Goal: Check status: Check status

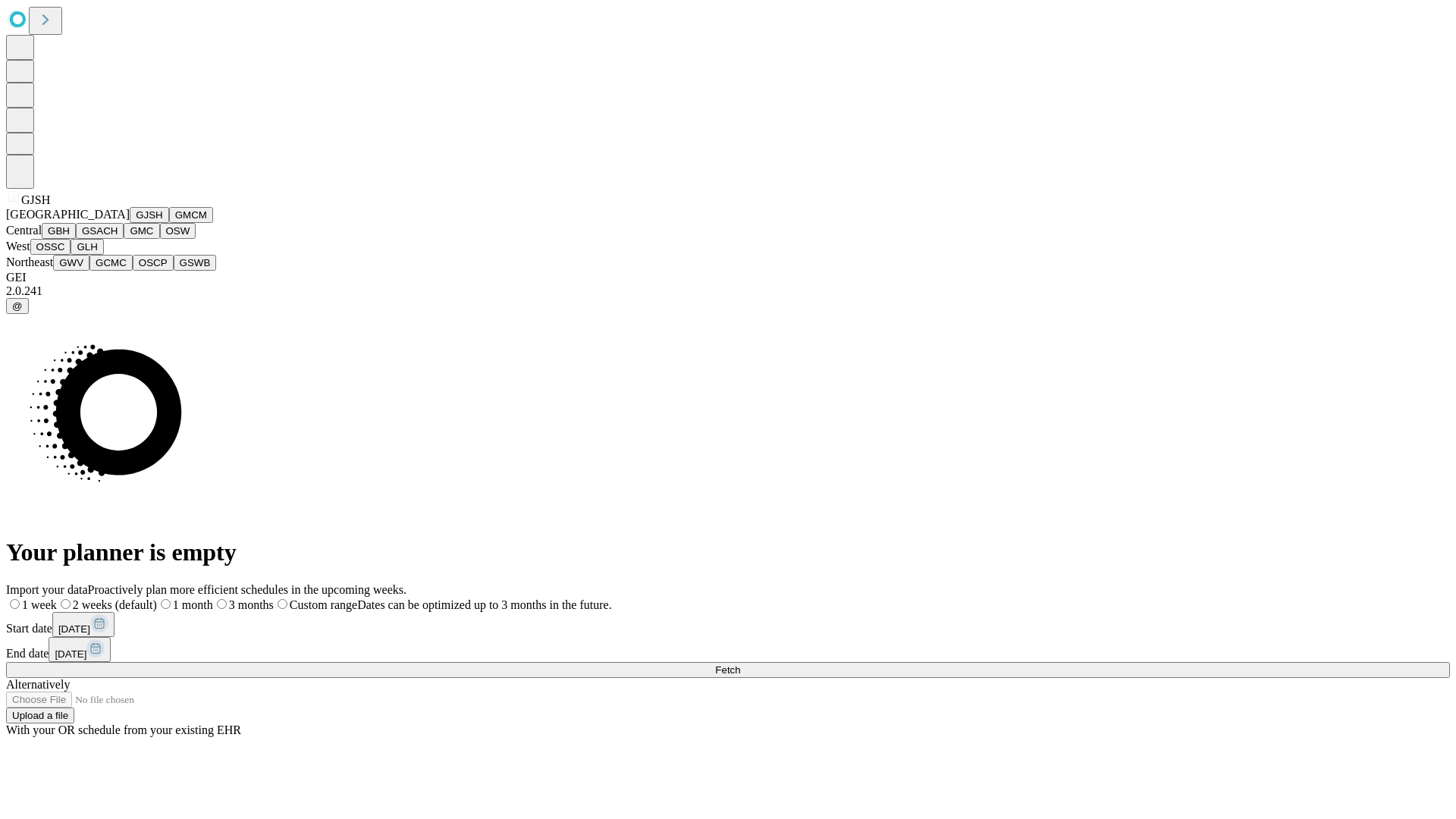
click at [129, 223] on button "GJSH" at bounding box center [148, 214] width 39 height 16
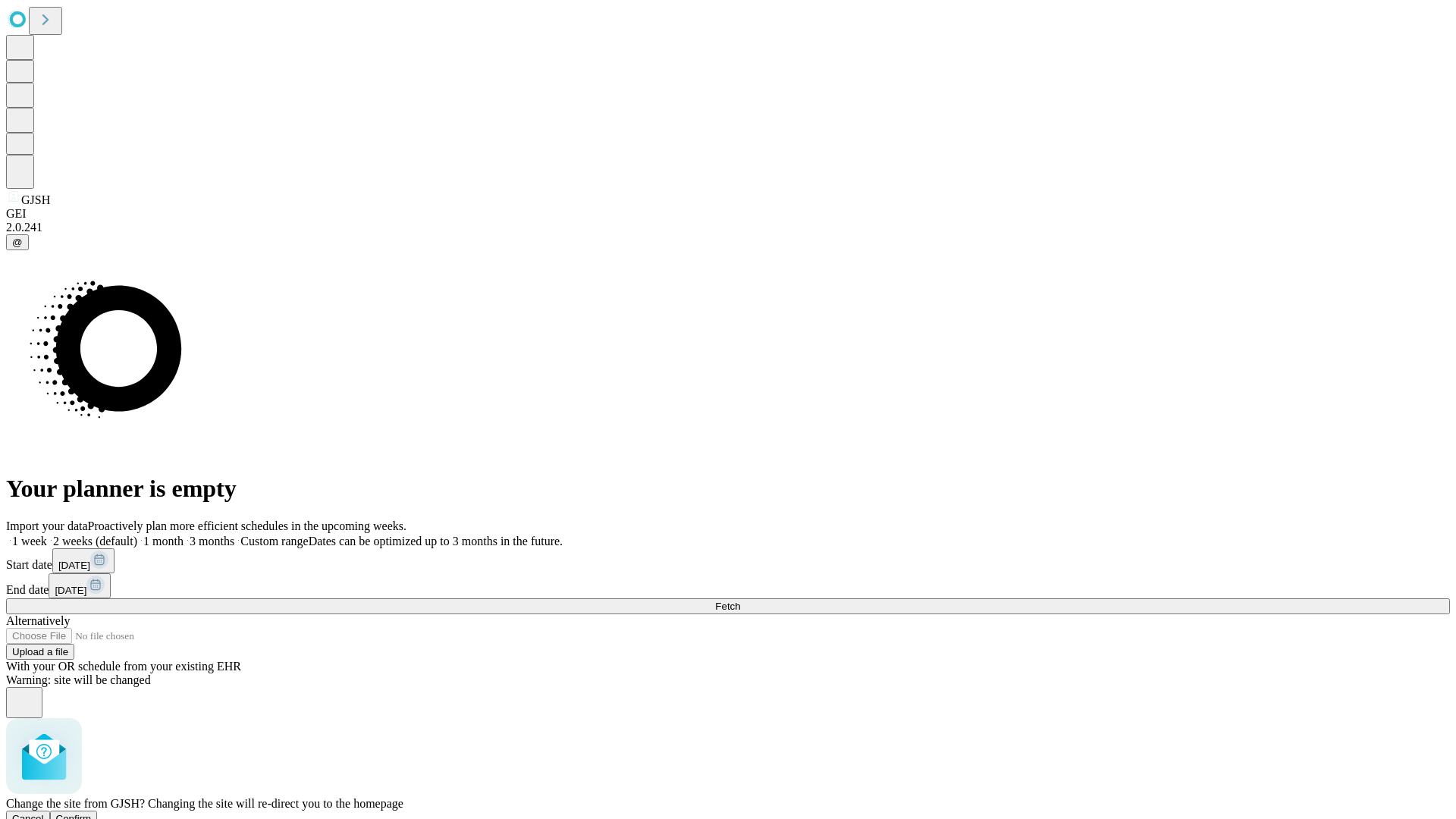
click at [92, 813] on span "Confirm" at bounding box center [73, 818] width 36 height 11
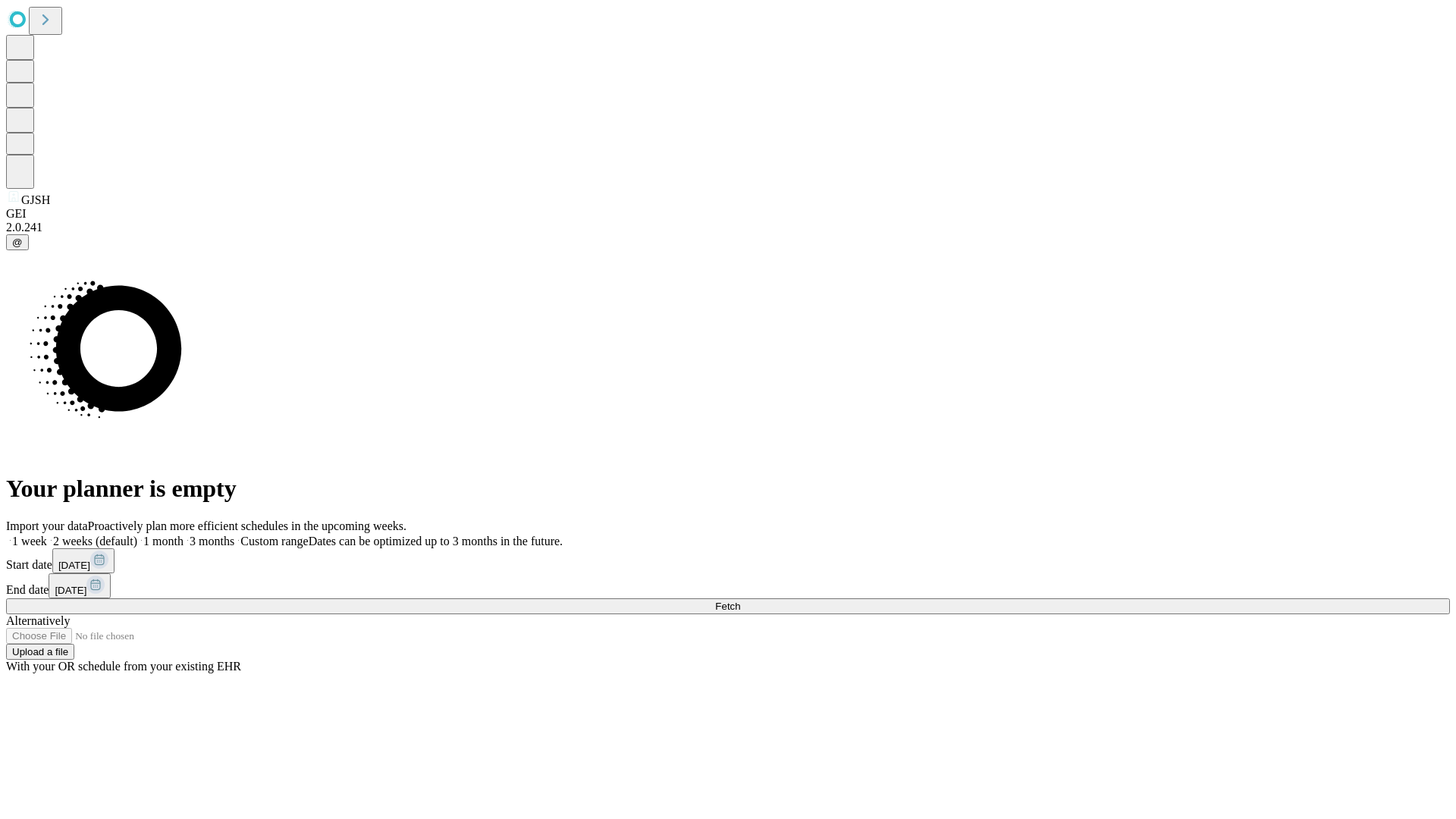
click at [183, 534] on label "1 month" at bounding box center [160, 541] width 46 height 13
click at [740, 600] on span "Fetch" at bounding box center [727, 606] width 25 height 11
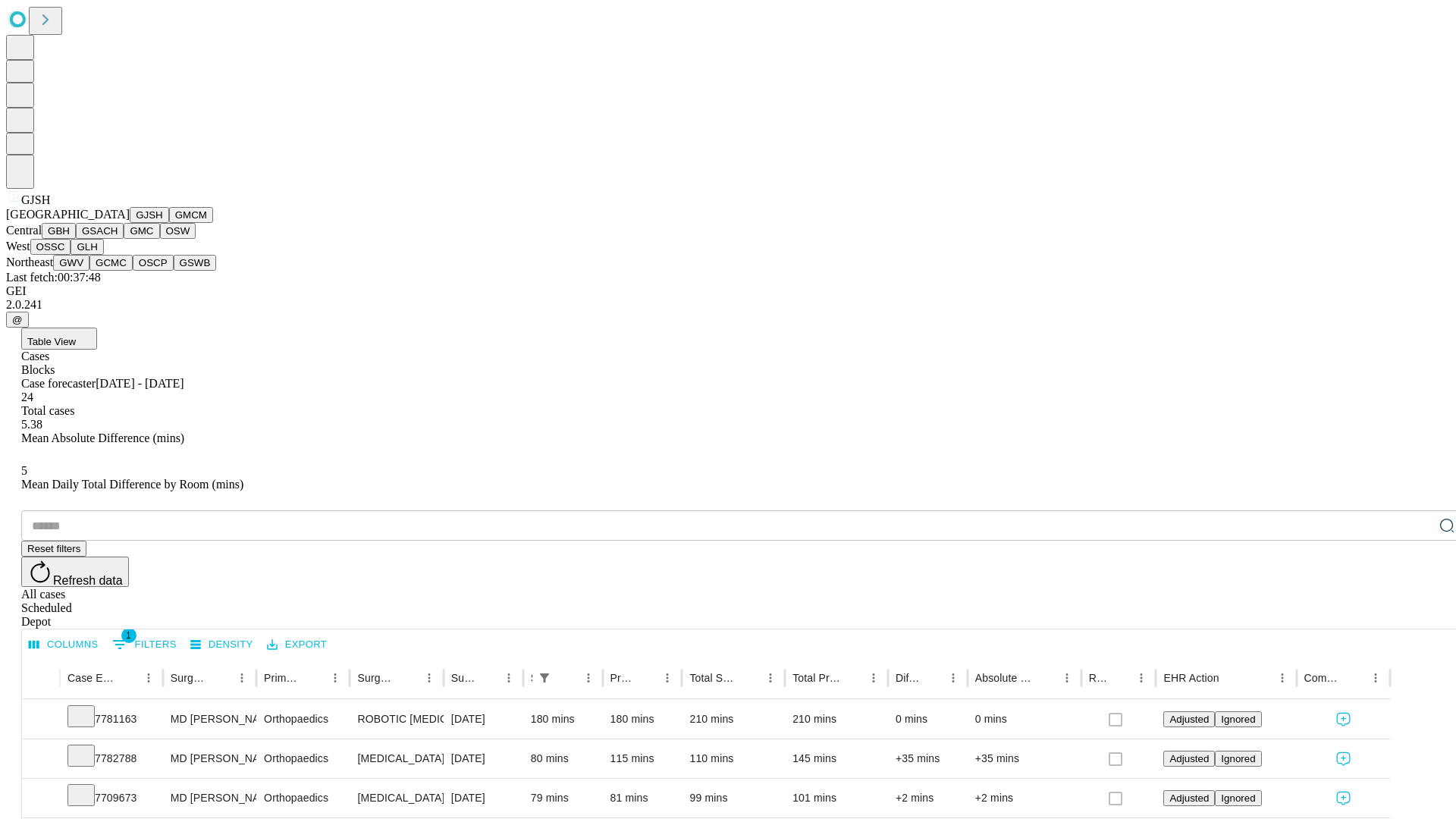
click at [170, 223] on button "GMCM" at bounding box center [192, 214] width 44 height 16
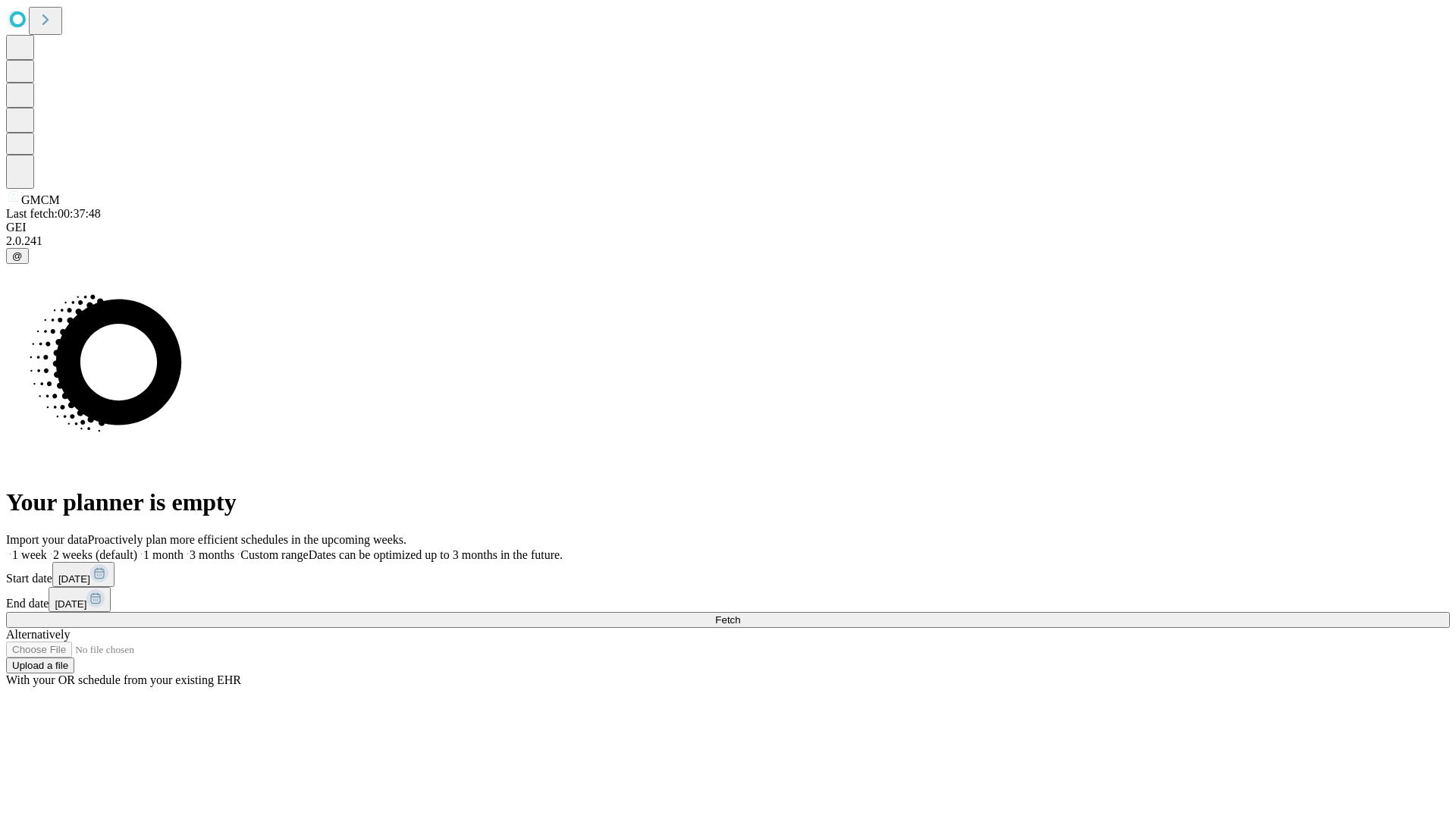
click at [183, 548] on label "1 month" at bounding box center [160, 554] width 46 height 13
click at [740, 614] on span "Fetch" at bounding box center [727, 619] width 25 height 11
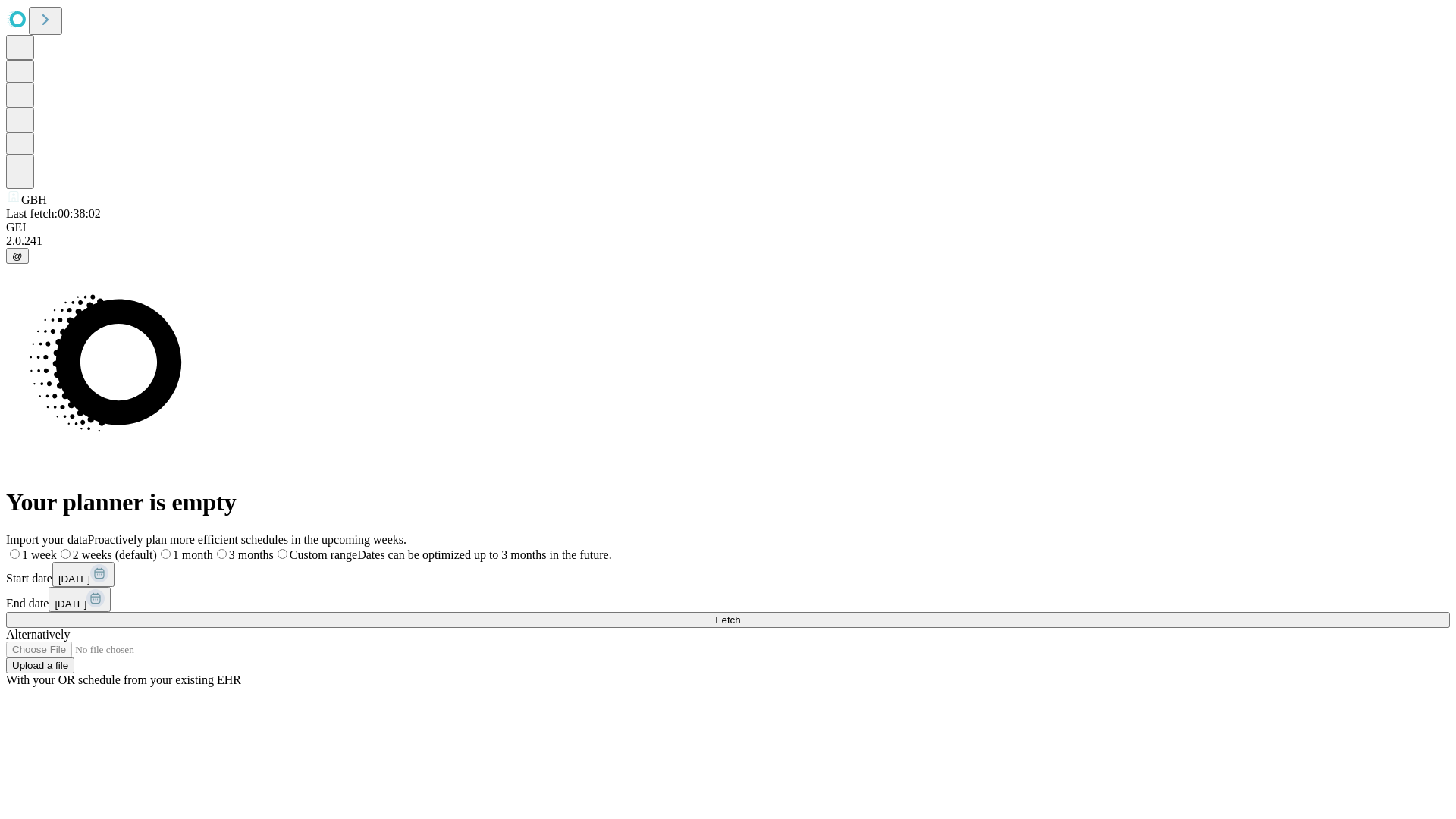
click at [213, 548] on label "1 month" at bounding box center [184, 554] width 56 height 13
click at [740, 614] on span "Fetch" at bounding box center [727, 619] width 25 height 11
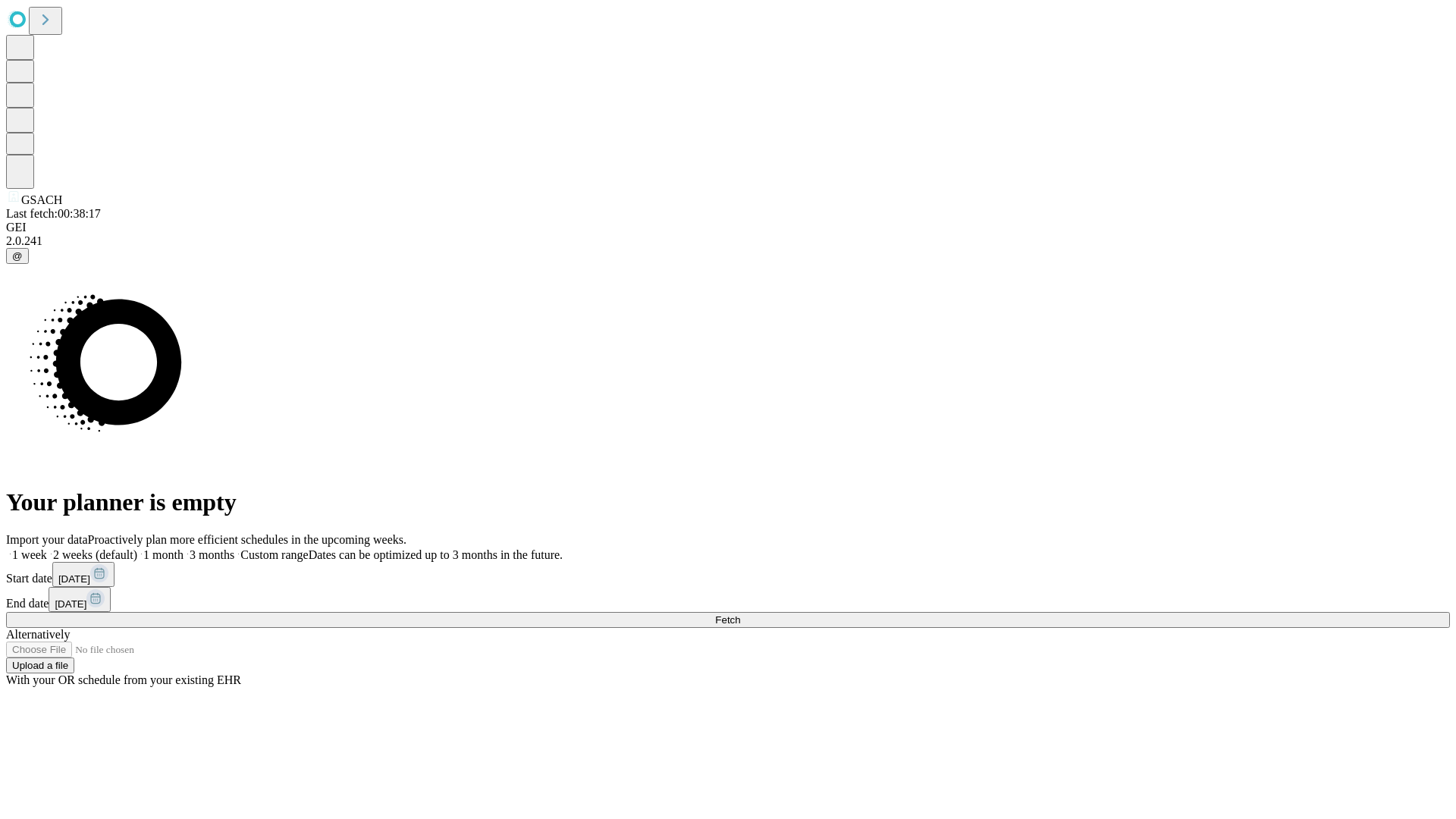
click at [183, 548] on label "1 month" at bounding box center [160, 554] width 46 height 13
click at [740, 614] on span "Fetch" at bounding box center [727, 619] width 25 height 11
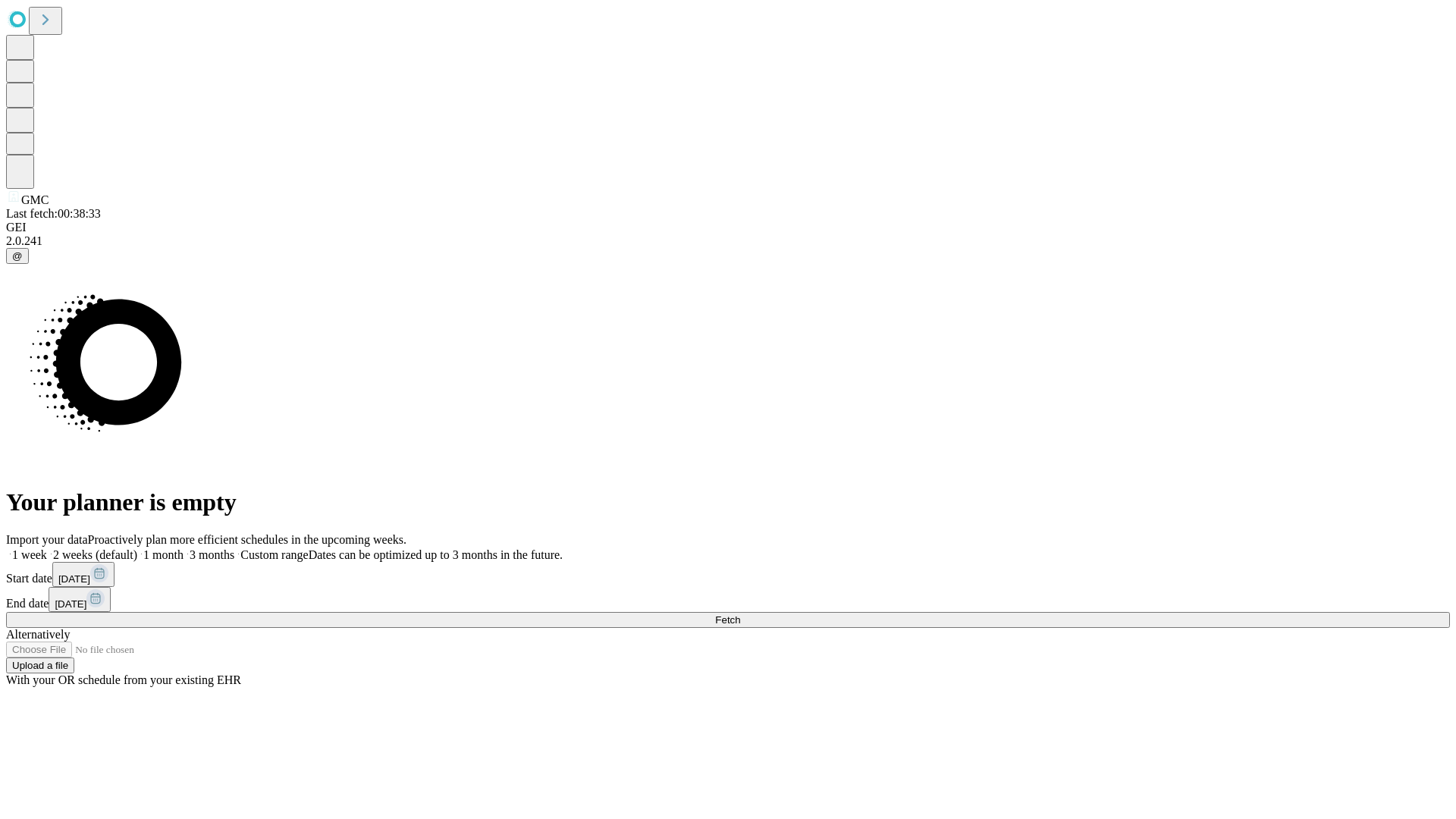
click at [183, 548] on label "1 month" at bounding box center [160, 554] width 46 height 13
click at [740, 614] on span "Fetch" at bounding box center [727, 619] width 25 height 11
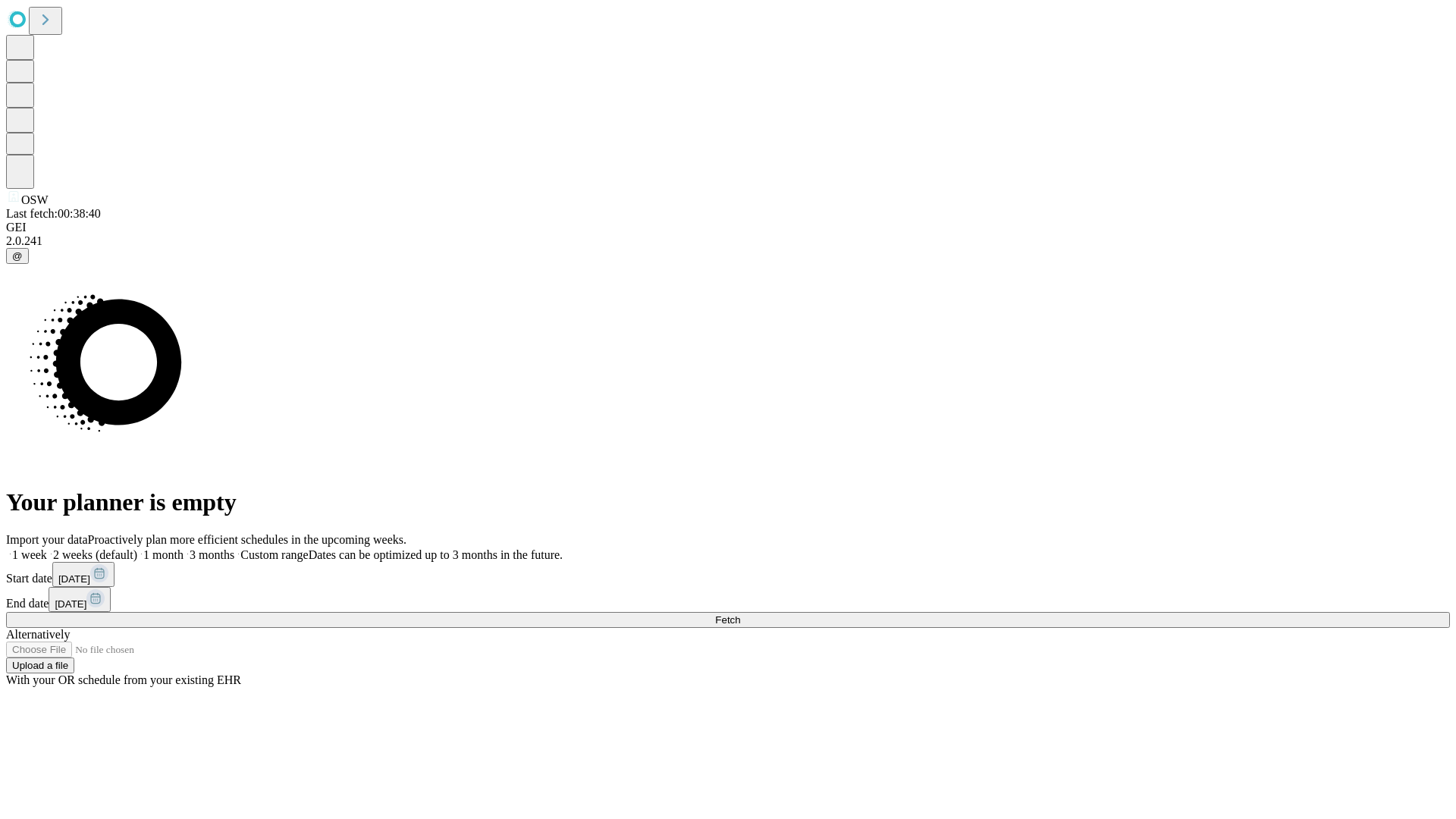
click at [183, 548] on label "1 month" at bounding box center [160, 554] width 46 height 13
click at [740, 614] on span "Fetch" at bounding box center [727, 619] width 25 height 11
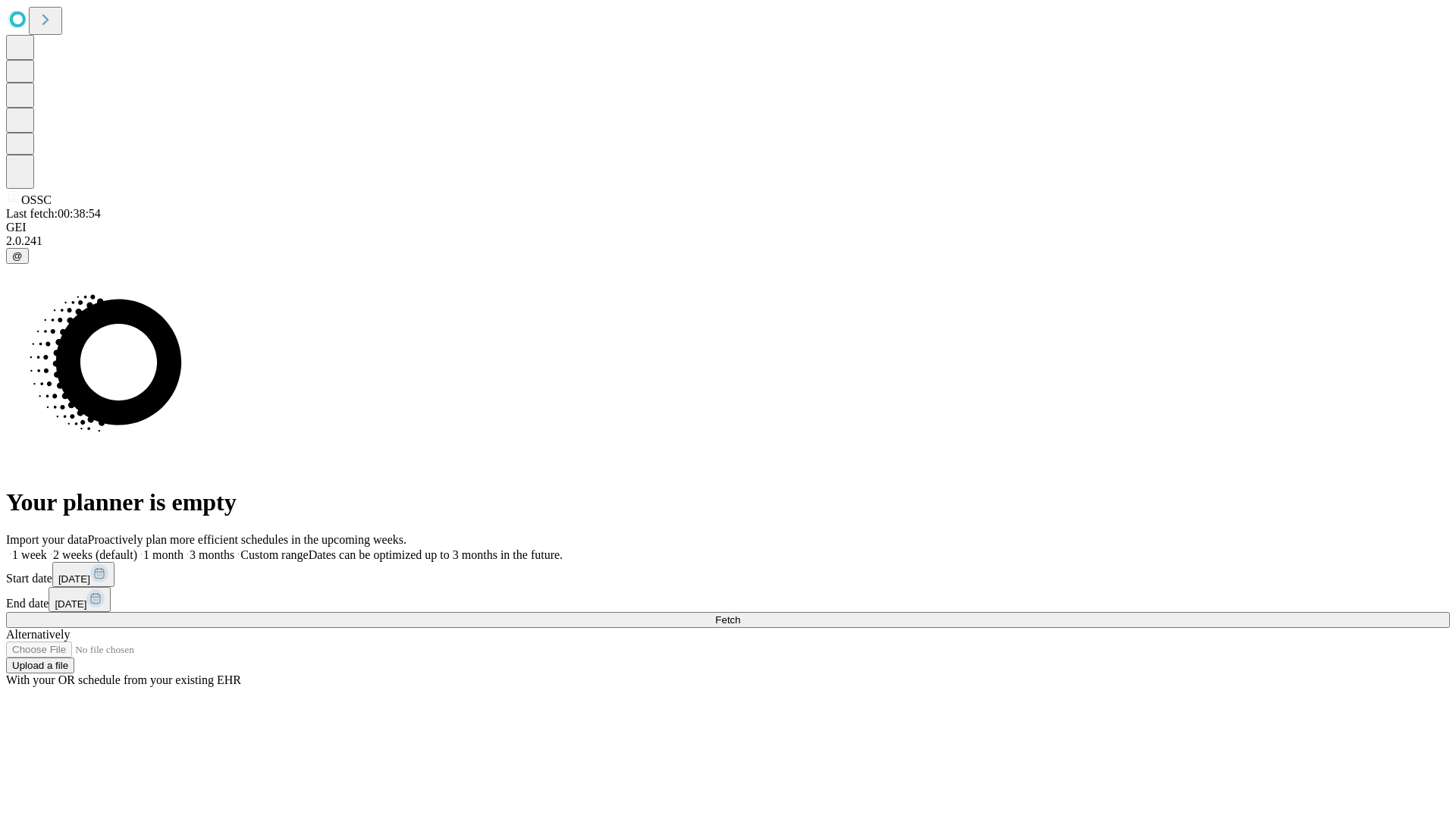
click at [183, 548] on label "1 month" at bounding box center [160, 554] width 46 height 13
click at [740, 614] on span "Fetch" at bounding box center [727, 619] width 25 height 11
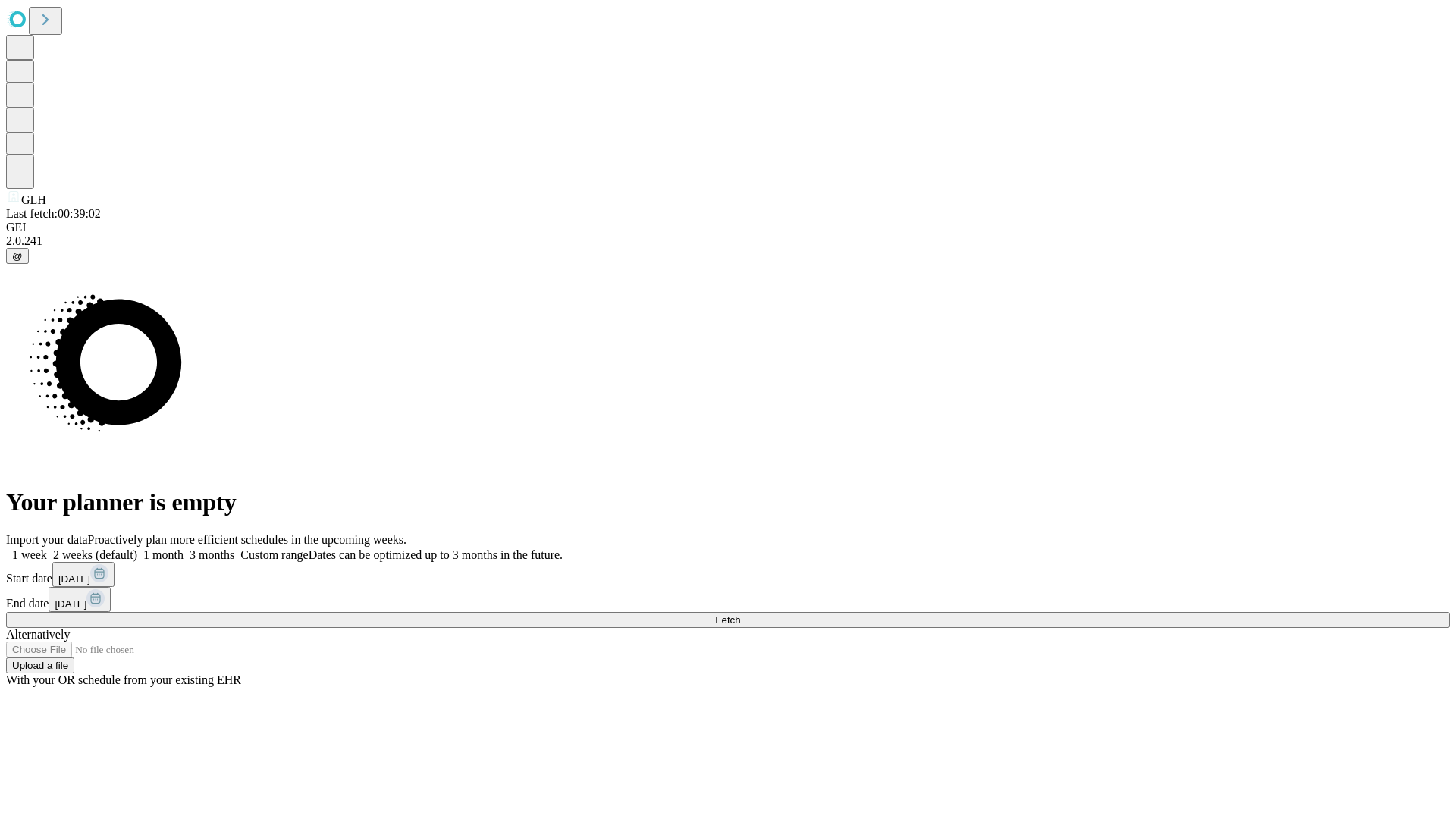
click at [183, 548] on label "1 month" at bounding box center [160, 554] width 46 height 13
click at [740, 614] on span "Fetch" at bounding box center [727, 619] width 25 height 11
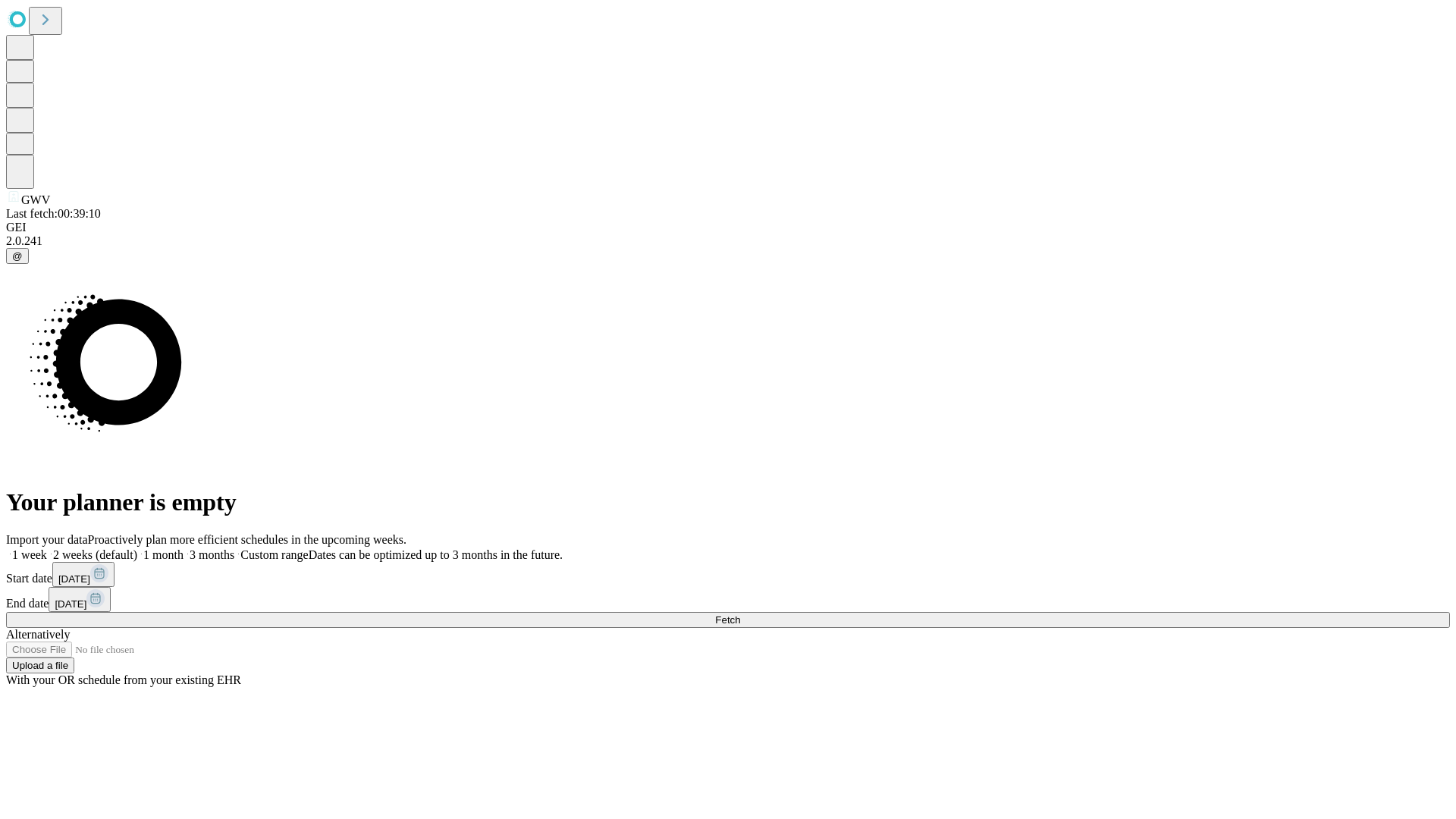
click at [740, 614] on span "Fetch" at bounding box center [727, 619] width 25 height 11
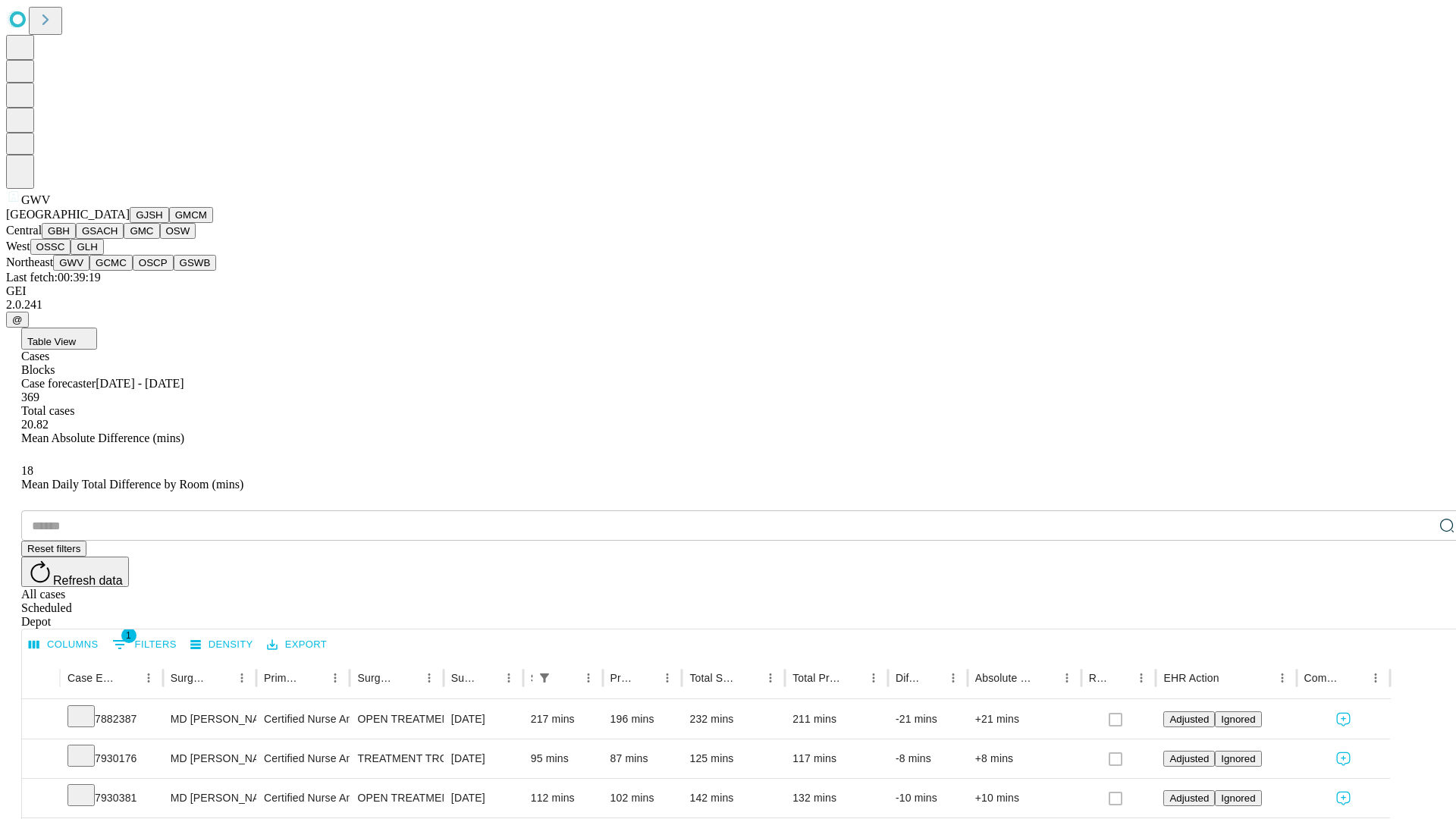
click at [117, 270] on button "GCMC" at bounding box center [111, 262] width 43 height 16
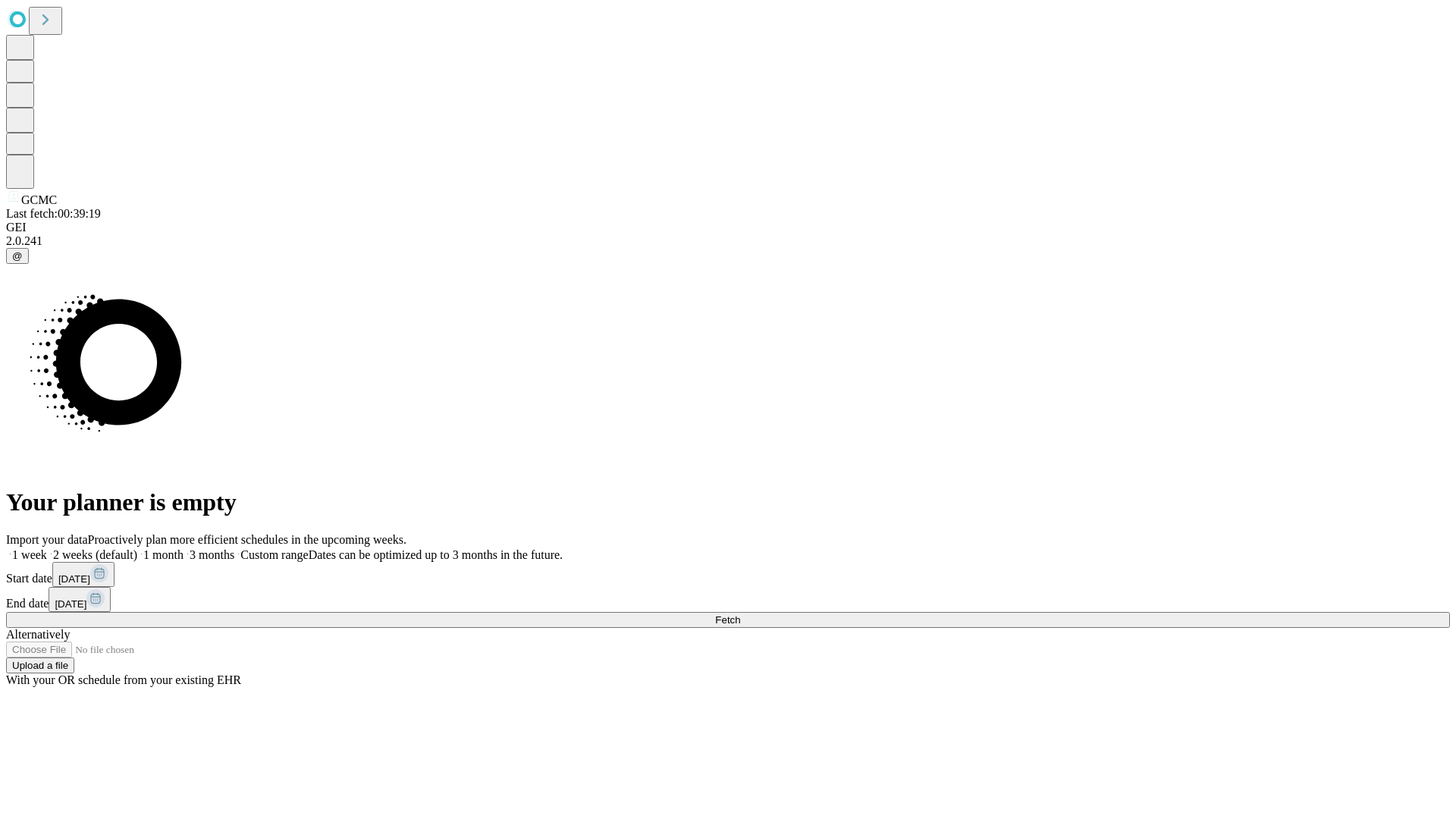
click at [183, 548] on label "1 month" at bounding box center [160, 554] width 46 height 13
click at [740, 614] on span "Fetch" at bounding box center [727, 619] width 25 height 11
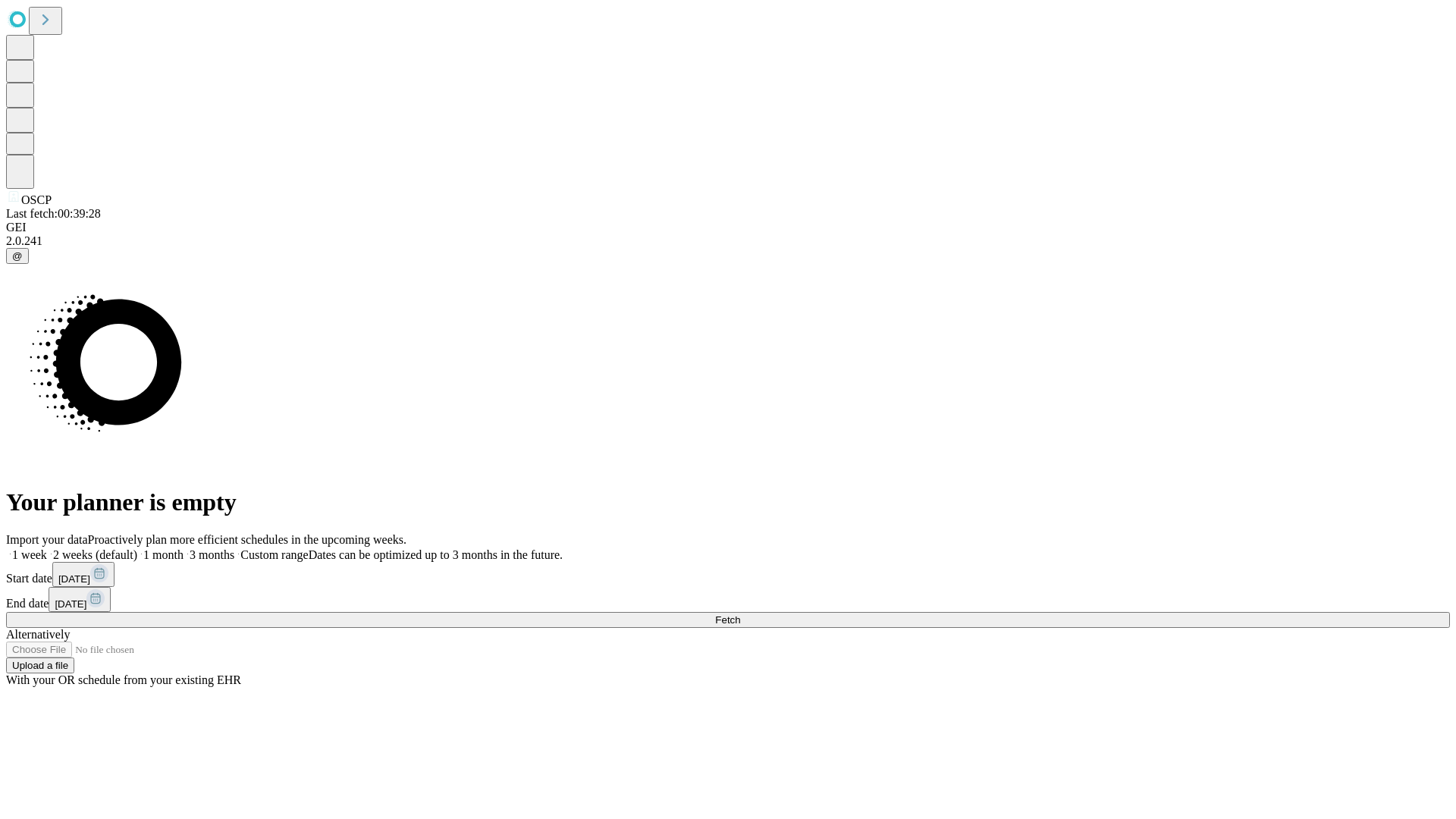
click at [183, 548] on label "1 month" at bounding box center [160, 554] width 46 height 13
click at [740, 614] on span "Fetch" at bounding box center [727, 619] width 25 height 11
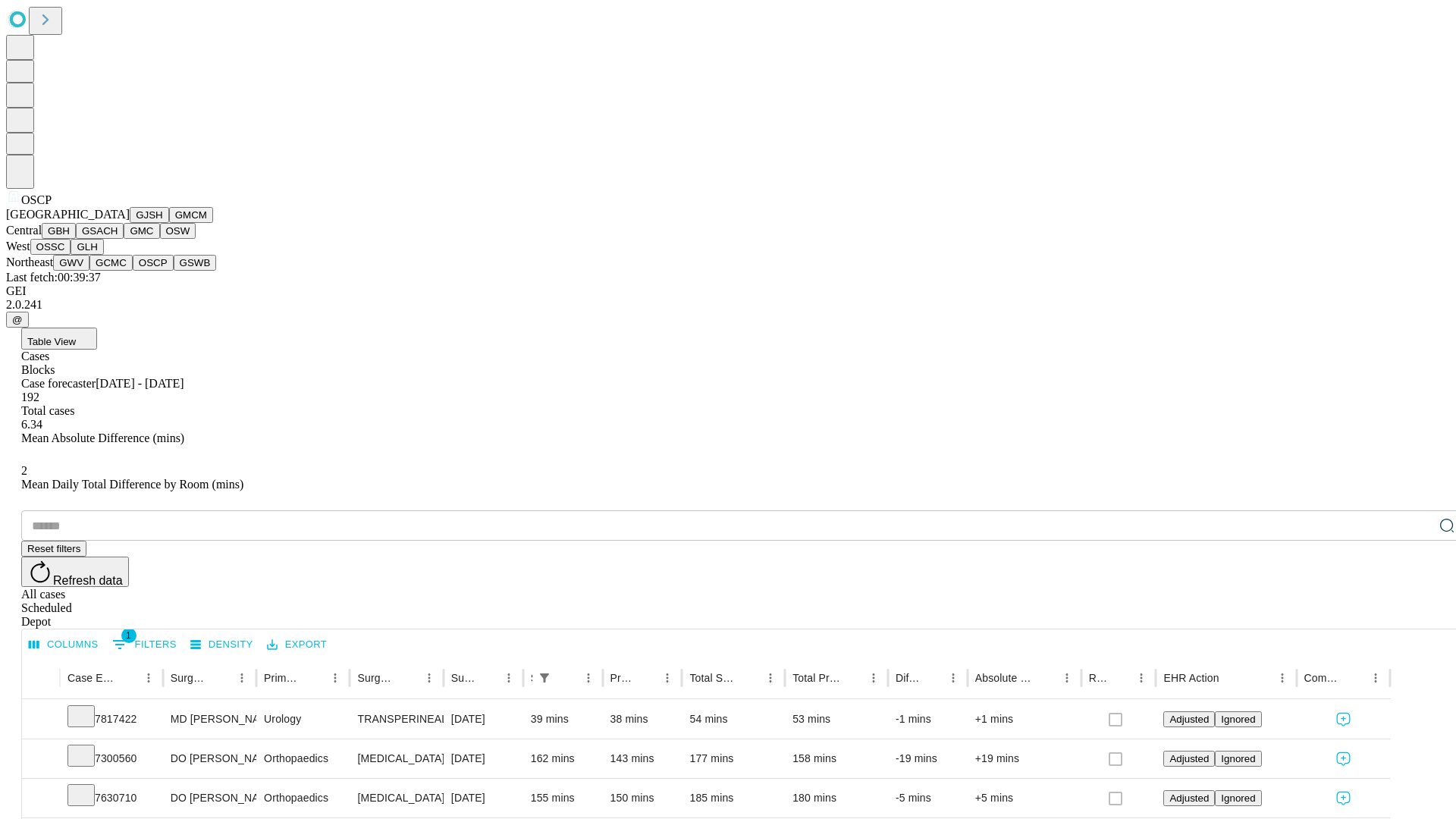
click at [173, 270] on button "GSWB" at bounding box center [194, 262] width 43 height 16
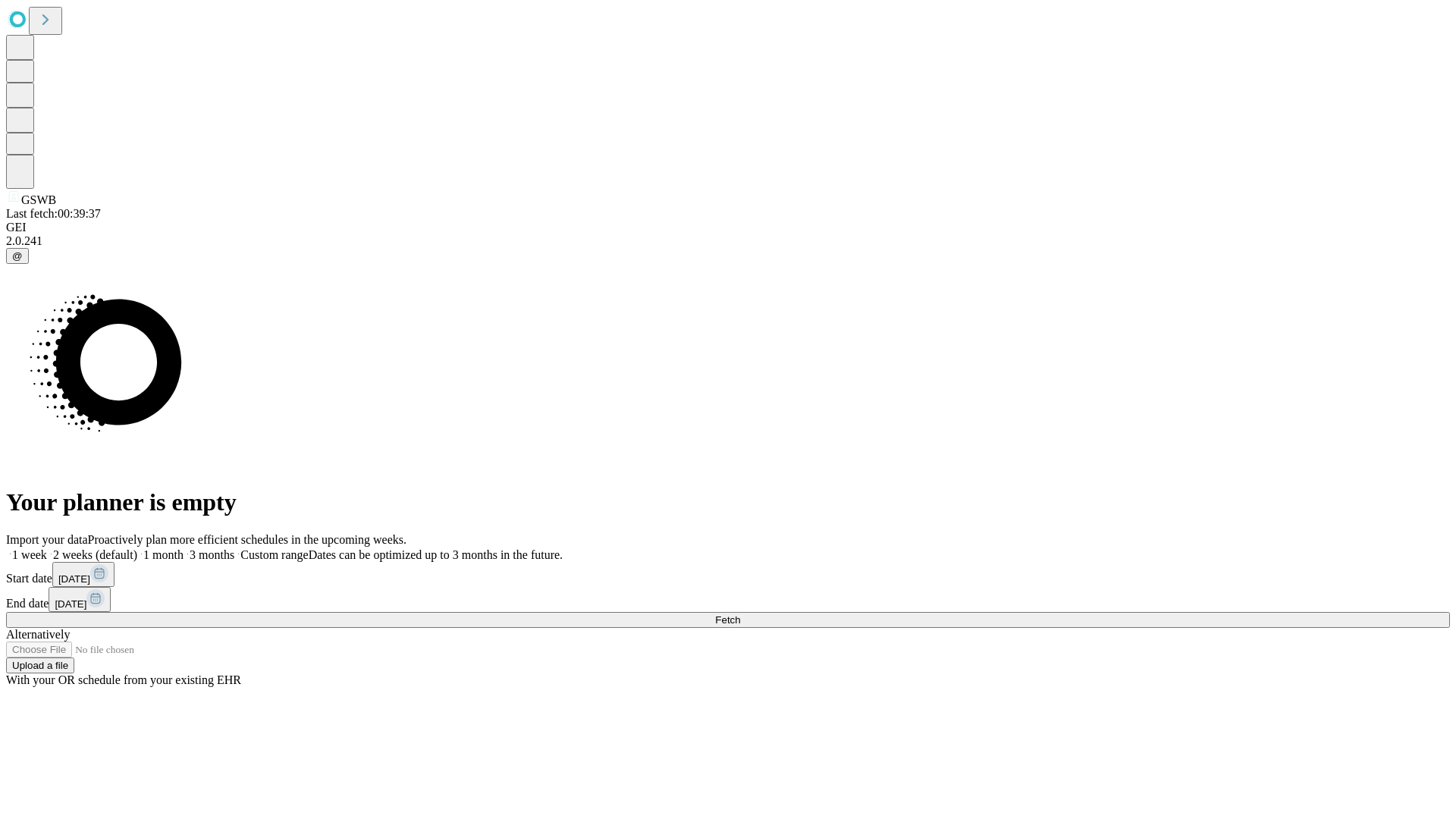
click at [183, 548] on label "1 month" at bounding box center [160, 554] width 46 height 13
click at [740, 614] on span "Fetch" at bounding box center [727, 619] width 25 height 11
